Goal: Task Accomplishment & Management: Use online tool/utility

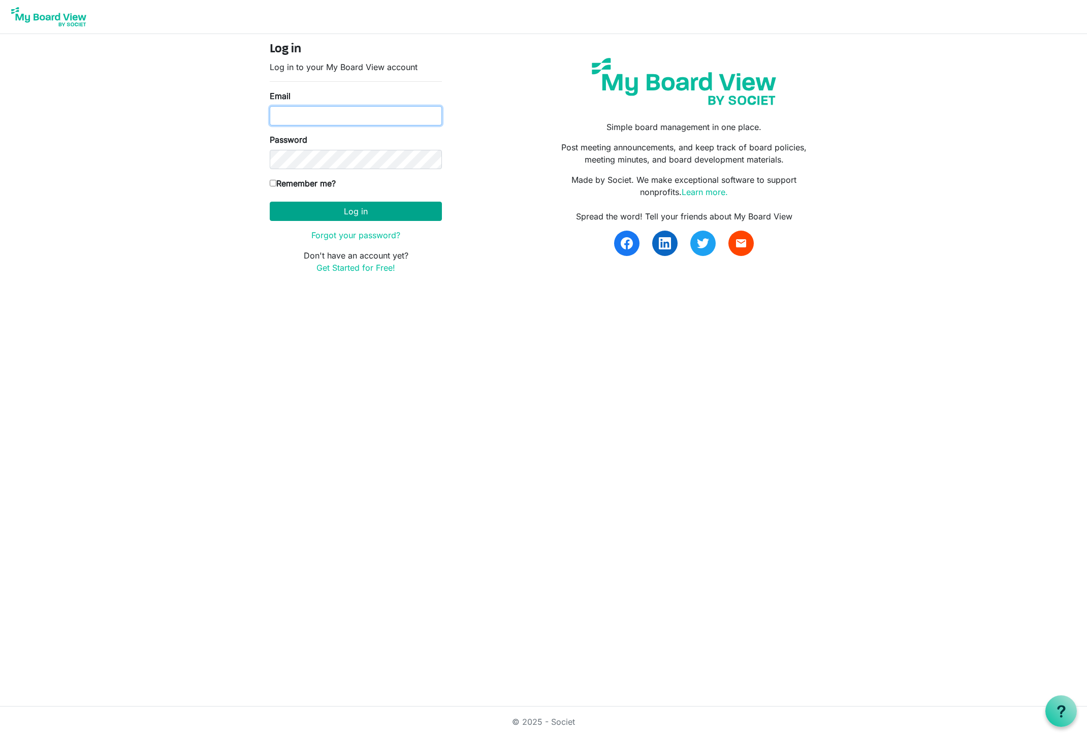
type input "Jessi@habitatsaltlake.org"
click at [319, 202] on button "Log in" at bounding box center [356, 211] width 172 height 19
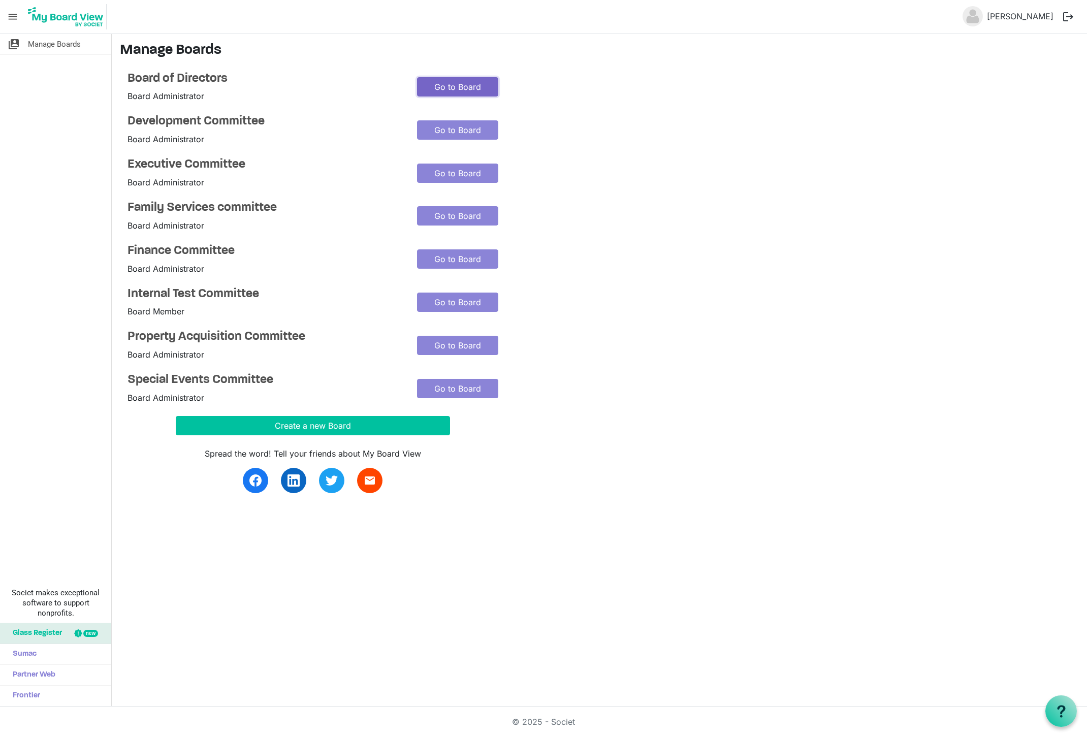
click at [457, 90] on link "Go to Board" at bounding box center [457, 86] width 81 height 19
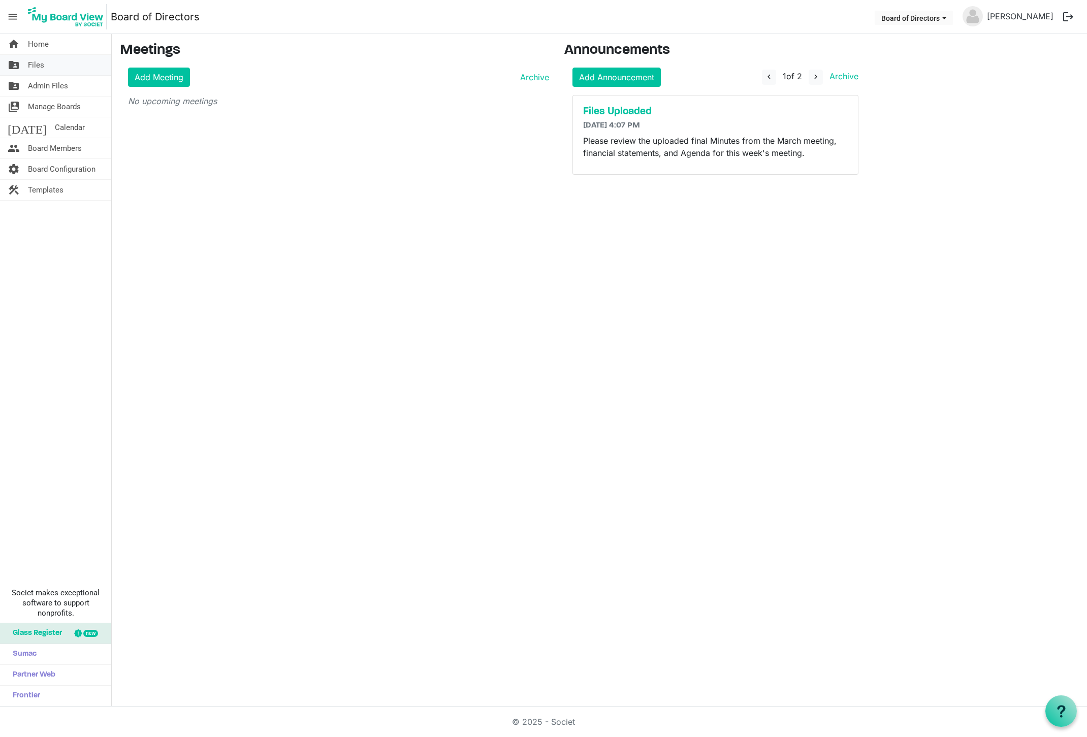
click at [37, 63] on span "Files" at bounding box center [36, 65] width 16 height 20
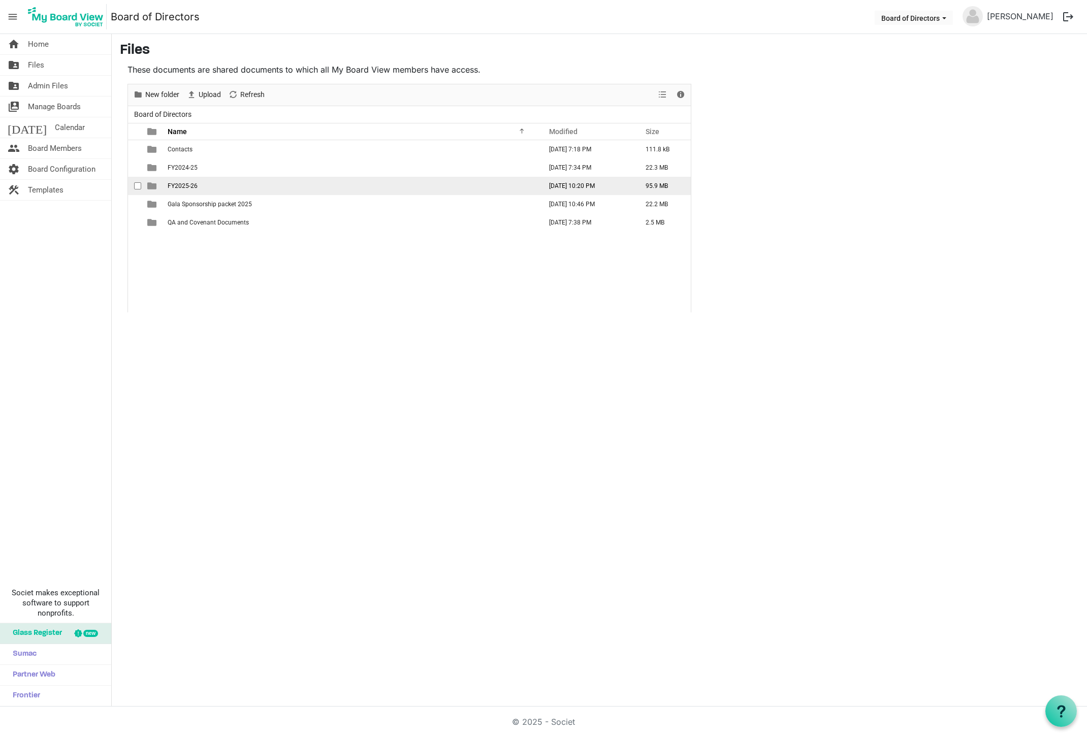
click at [180, 185] on span "FY2025-26" at bounding box center [183, 185] width 30 height 7
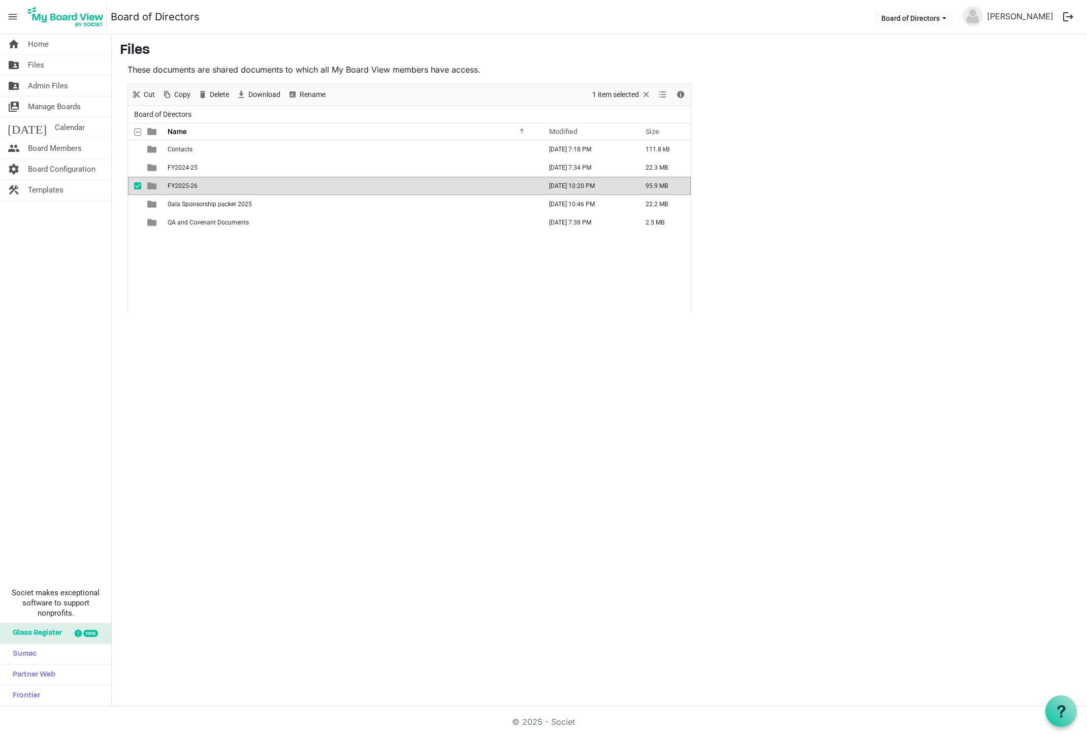
click at [180, 185] on span "FY2025-26" at bounding box center [183, 185] width 30 height 7
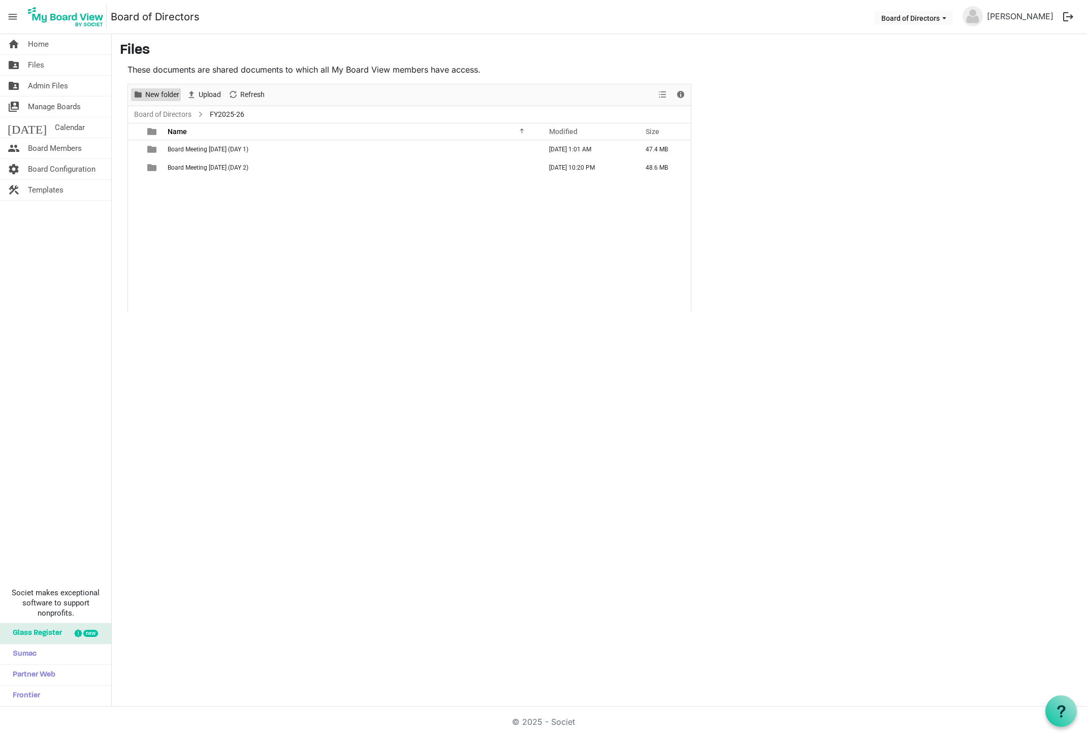
click at [163, 92] on span "New folder" at bounding box center [162, 94] width 36 height 13
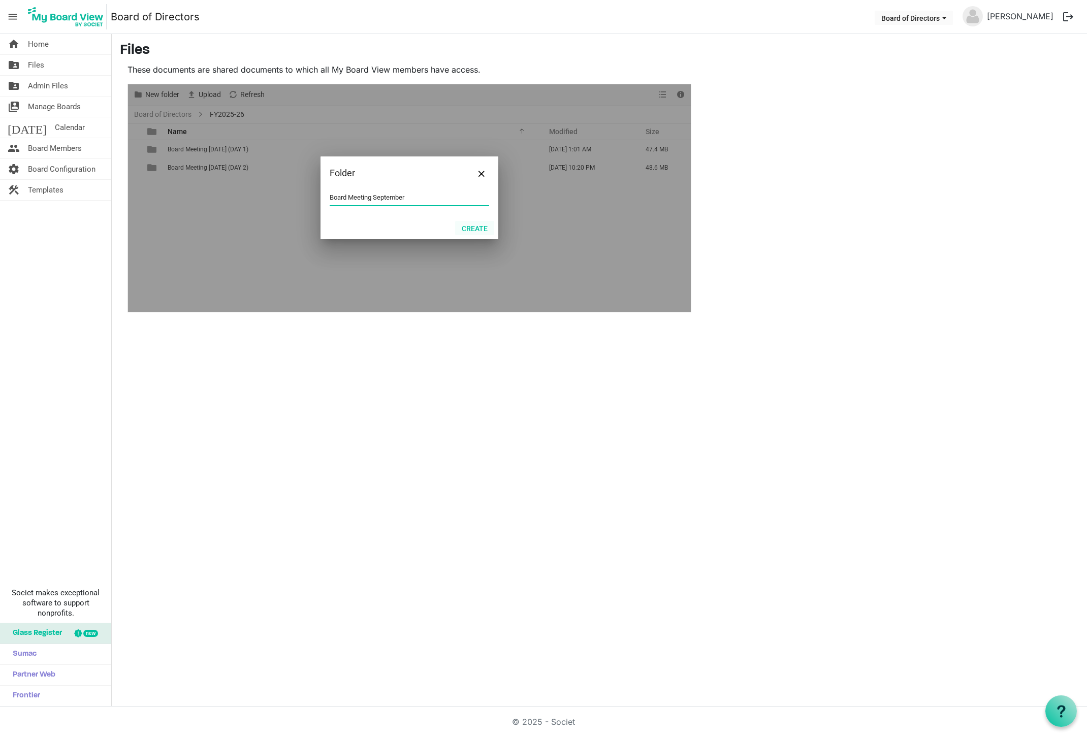
type input "Board Meeting September"
click at [474, 229] on button "Create" at bounding box center [474, 228] width 39 height 14
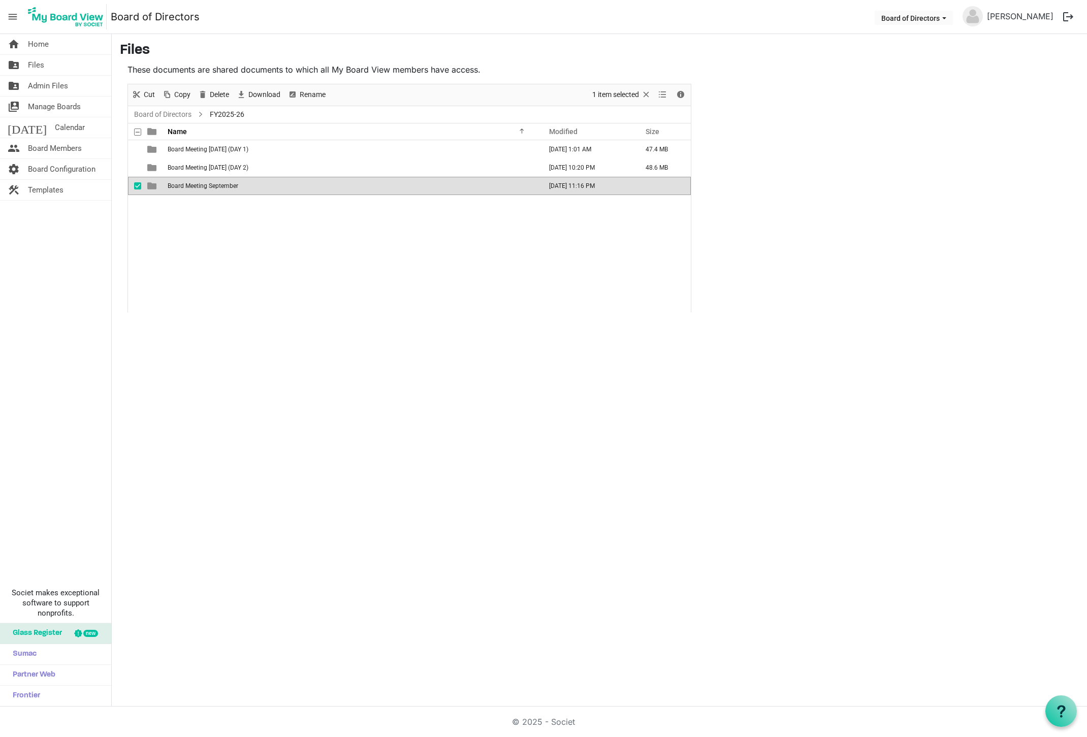
click at [217, 186] on span "Board Meeting September" at bounding box center [203, 185] width 71 height 7
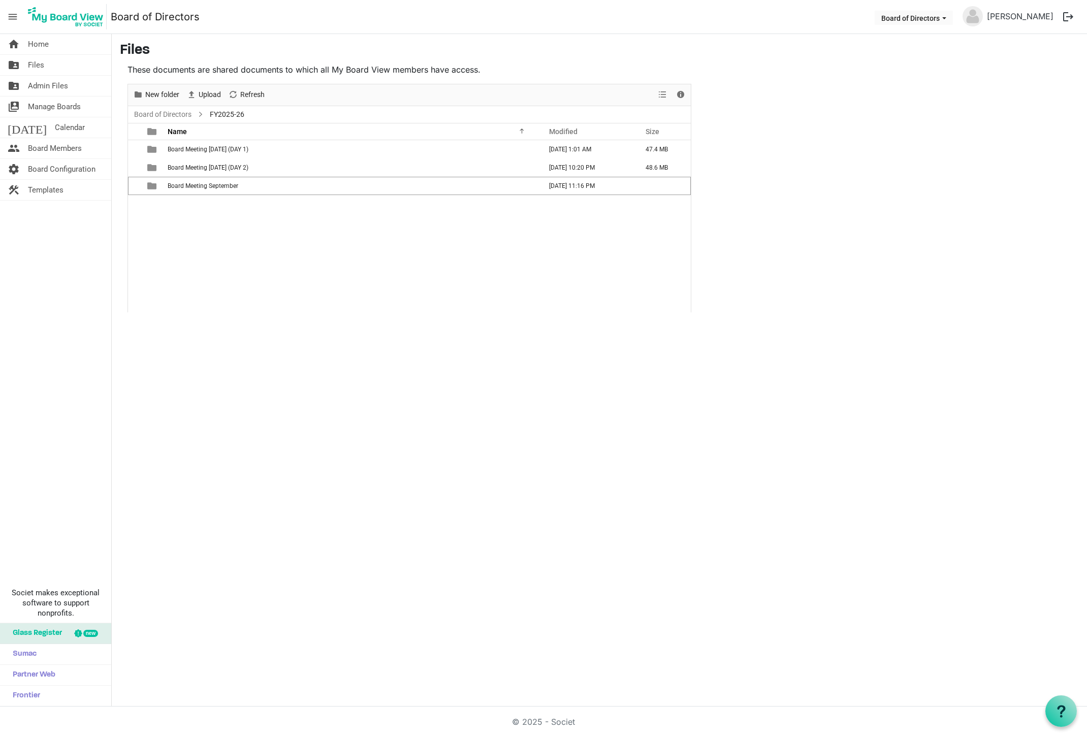
click at [217, 186] on span "Board Meeting September" at bounding box center [203, 185] width 71 height 7
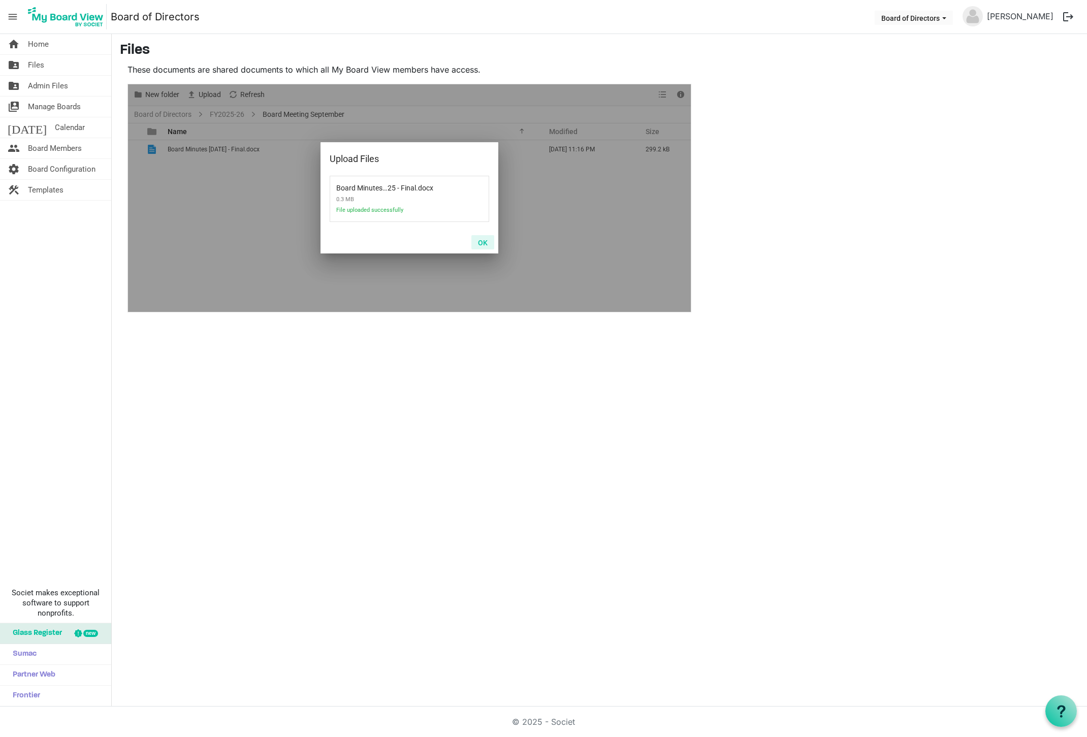
drag, startPoint x: 485, startPoint y: 243, endPoint x: 454, endPoint y: 163, distance: 85.4
click at [484, 243] on button "OK" at bounding box center [482, 242] width 23 height 14
click at [481, 243] on button "OK" at bounding box center [482, 242] width 23 height 14
